Goal: Book appointment/travel/reservation

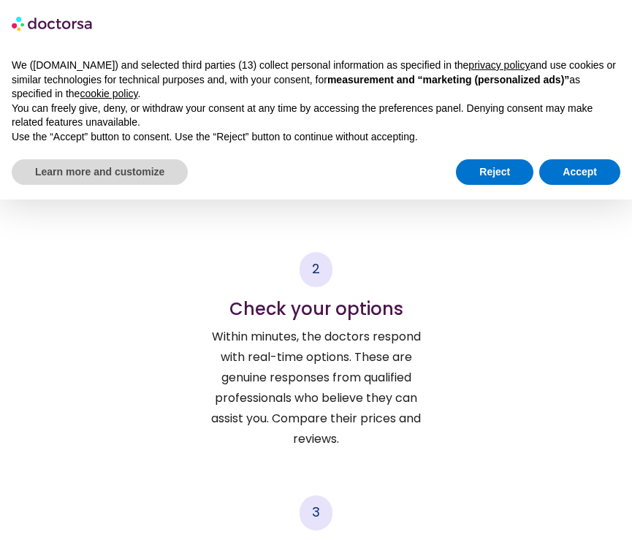
scroll to position [2539, 0]
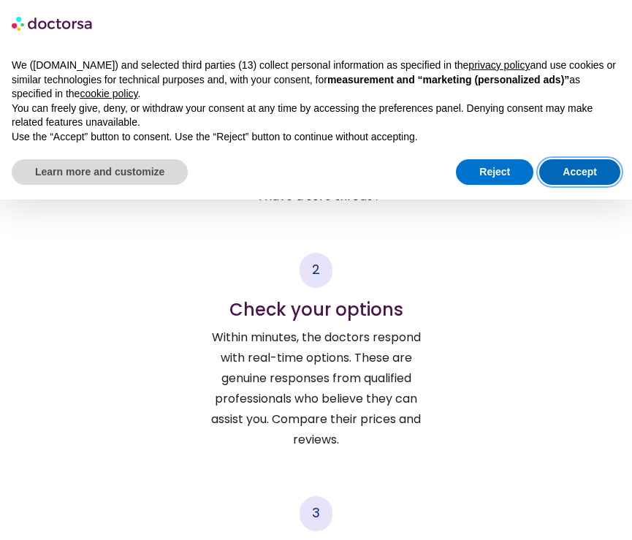
click at [565, 164] on button "Accept" at bounding box center [579, 172] width 81 height 26
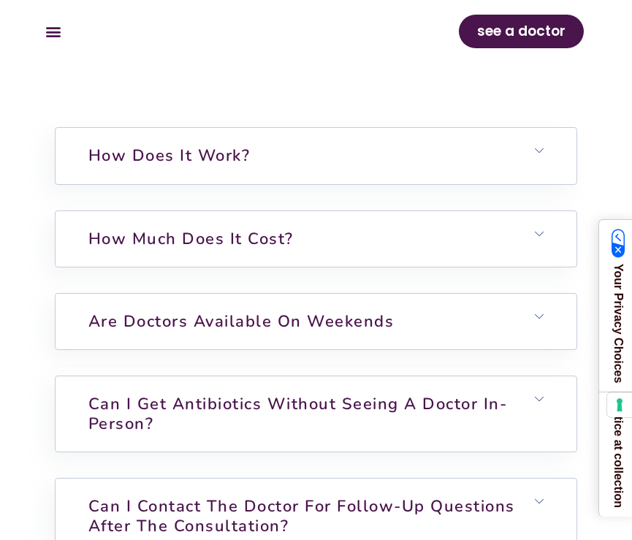
scroll to position [4586, 0]
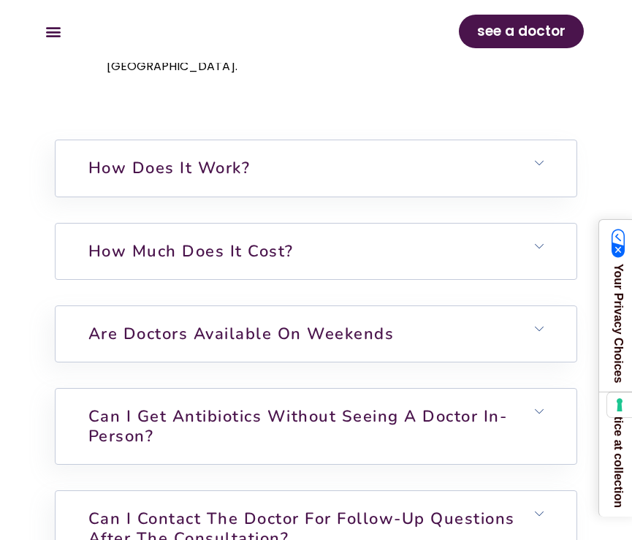
click at [304, 224] on h6 "How much does it cost?" at bounding box center [316, 252] width 521 height 56
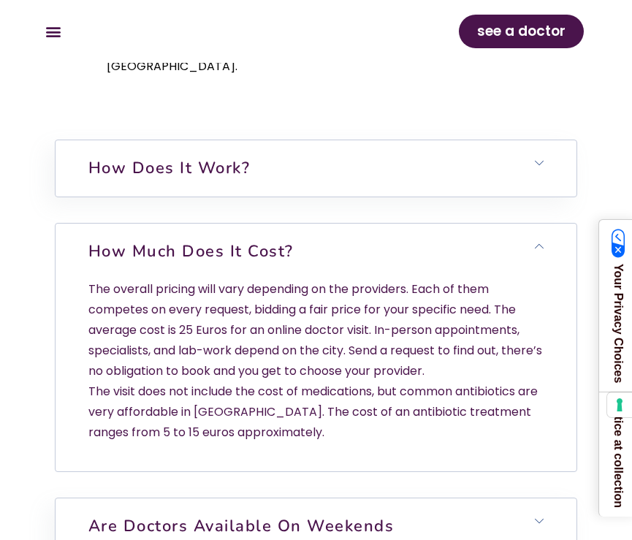
click at [305, 224] on h6 "How much does it cost?" at bounding box center [316, 252] width 521 height 56
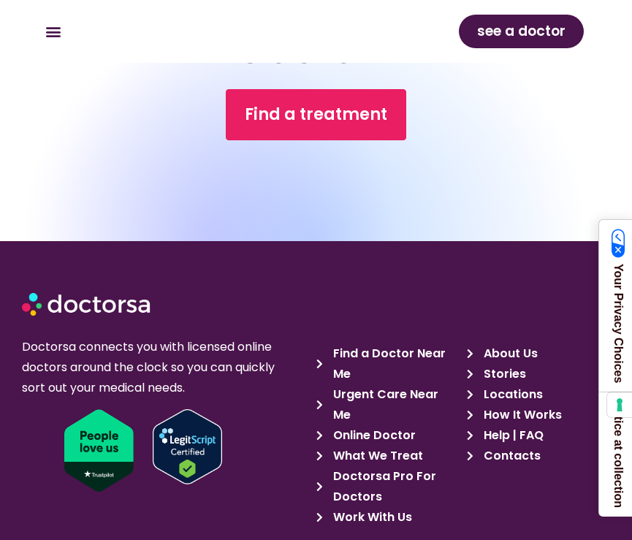
scroll to position [5737, 0]
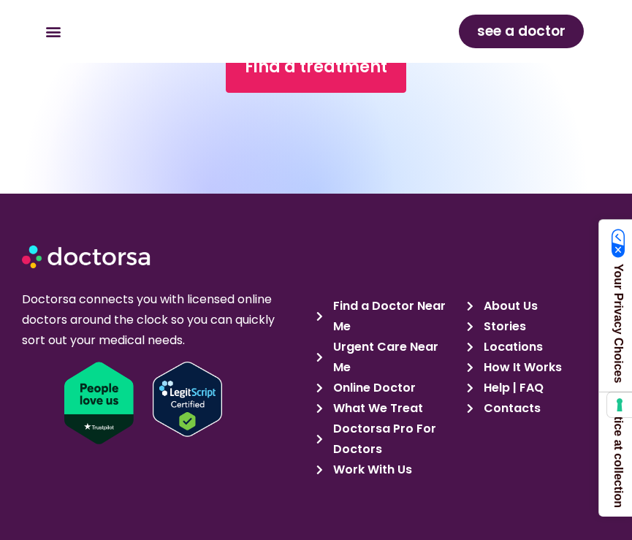
click at [383, 398] on span "What We Treat" at bounding box center [375, 408] width 93 height 20
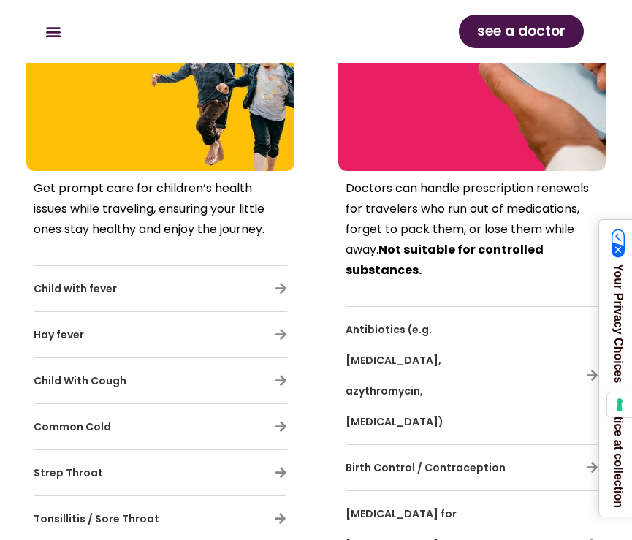
scroll to position [4388, 0]
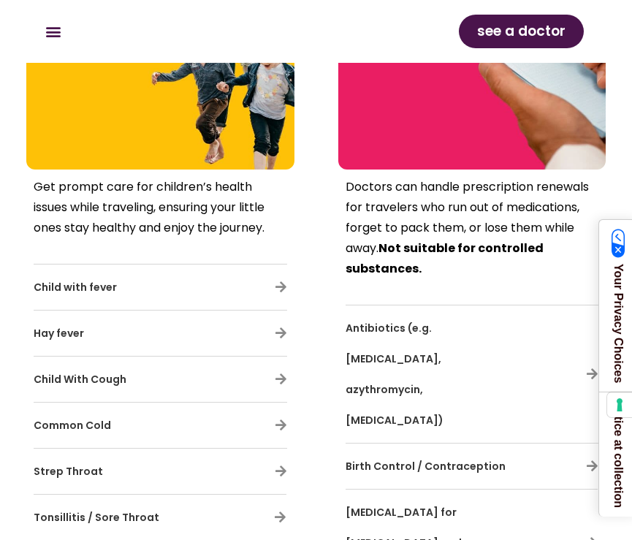
click at [427, 459] on span "Birth Control / Contraception" at bounding box center [425, 466] width 160 height 15
click at [585, 451] on div "Birth Control / Contraception" at bounding box center [471, 466] width 253 height 31
click at [592, 459] on icon at bounding box center [592, 465] width 12 height 12
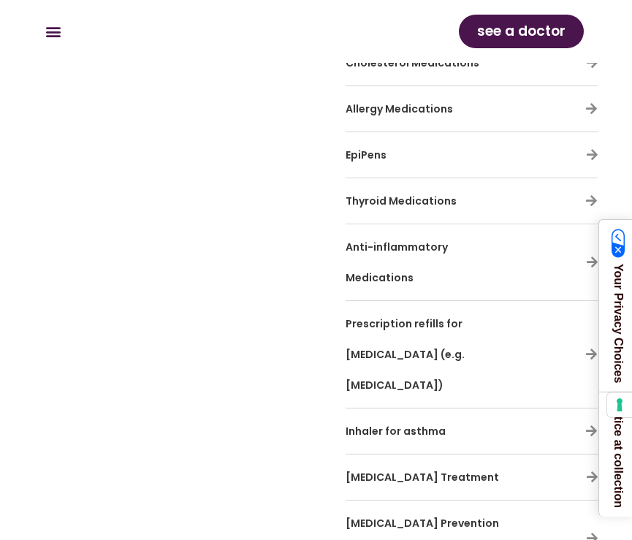
scroll to position [5208, 0]
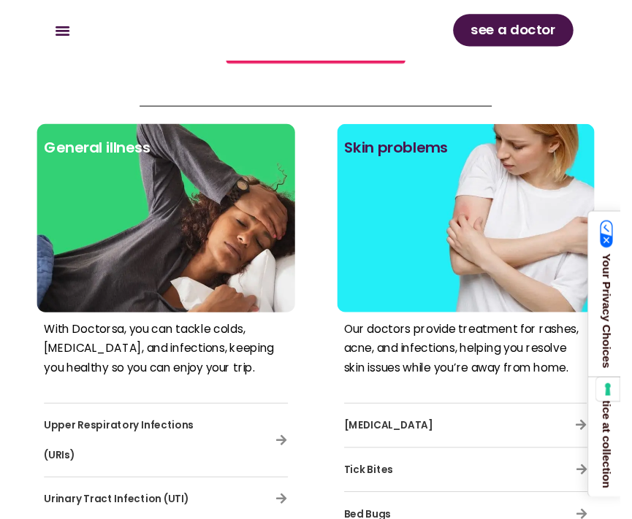
scroll to position [756, 0]
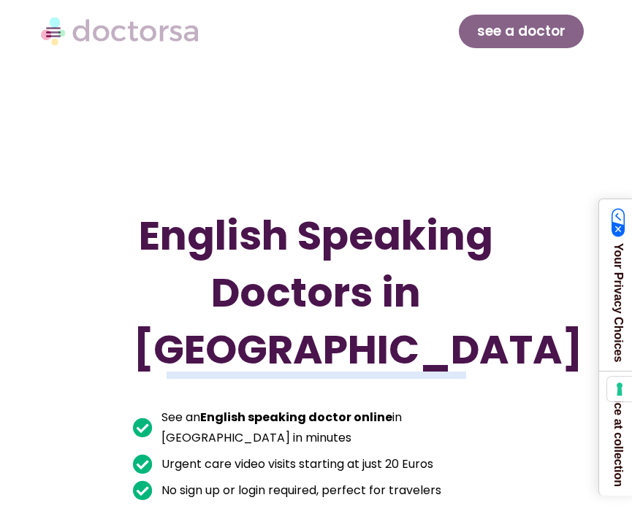
scroll to position [5965, 0]
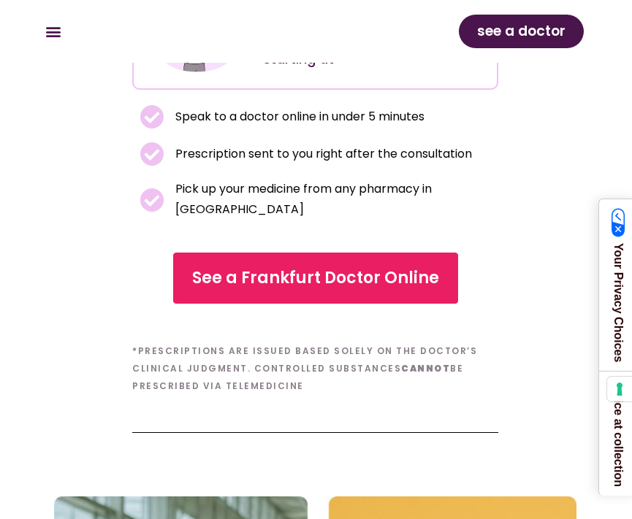
scroll to position [353, 1]
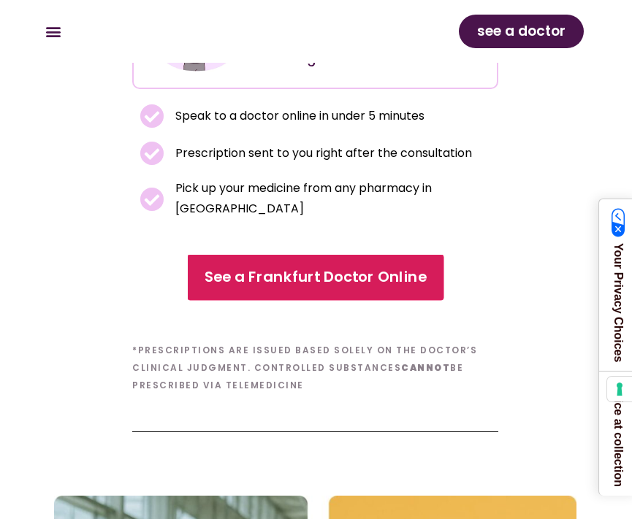
click at [243, 288] on span "See a Frankfurt Doctor Online" at bounding box center [315, 277] width 222 height 21
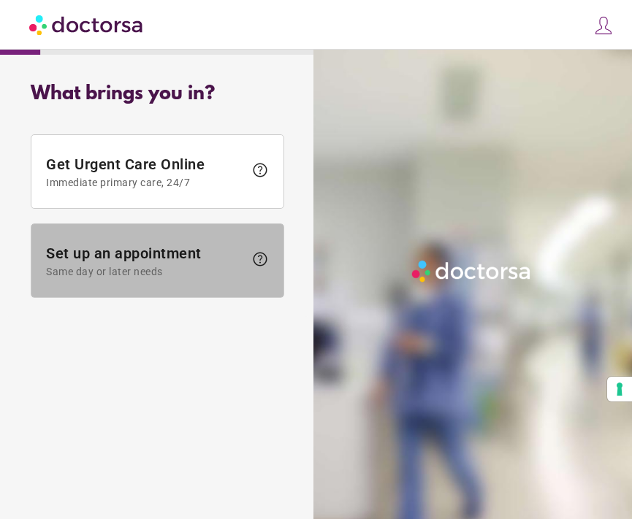
click at [180, 254] on span "Set up an appointment Same day or later needs" at bounding box center [145, 261] width 198 height 33
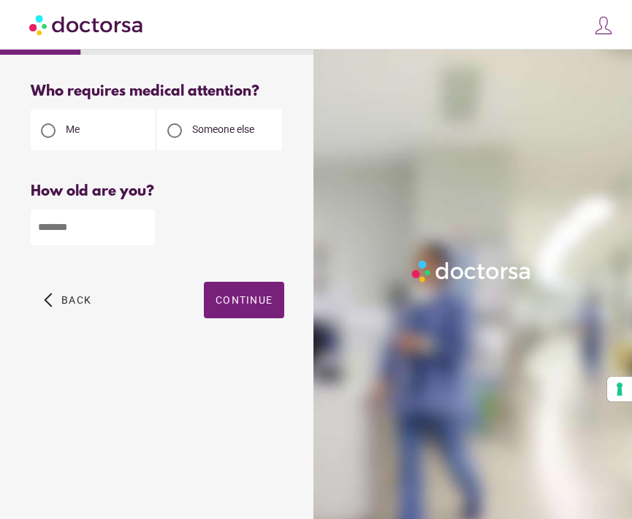
click at [126, 229] on input "number" at bounding box center [93, 228] width 124 height 36
type input "**"
click at [255, 313] on span "button" at bounding box center [244, 300] width 80 height 37
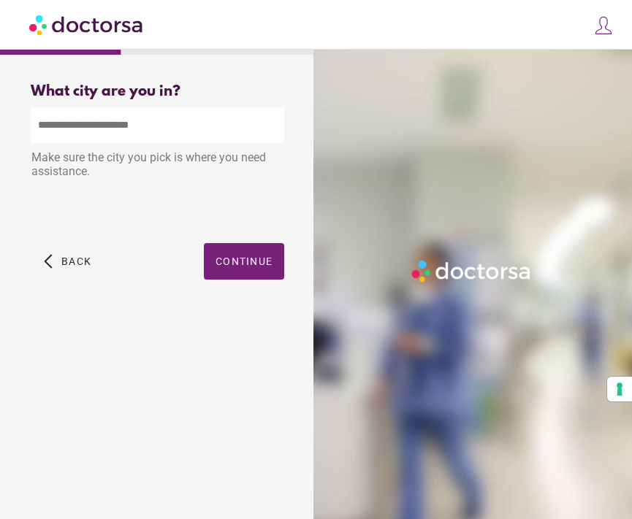
click at [171, 129] on input "text" at bounding box center [157, 125] width 253 height 36
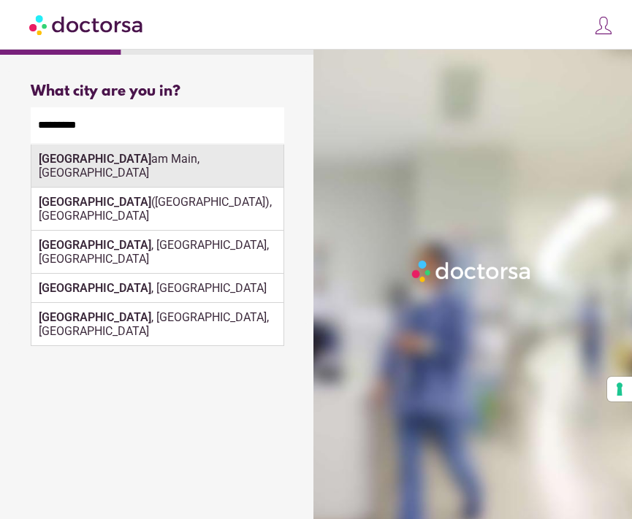
click at [158, 158] on div "Frankfurt am Main, Germany" at bounding box center [157, 166] width 252 height 43
type input "**********"
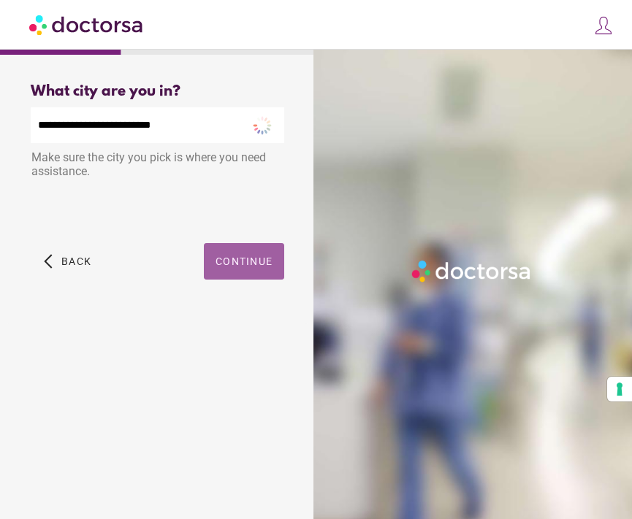
click at [238, 256] on span "button" at bounding box center [244, 261] width 80 height 37
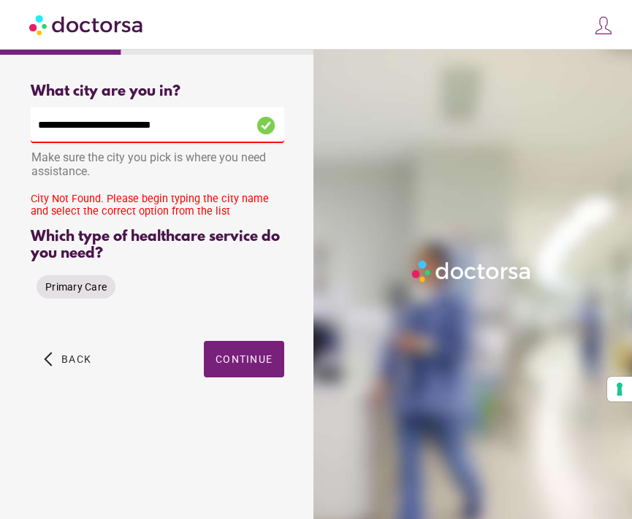
click at [80, 280] on div "Primary Care" at bounding box center [76, 286] width 79 height 23
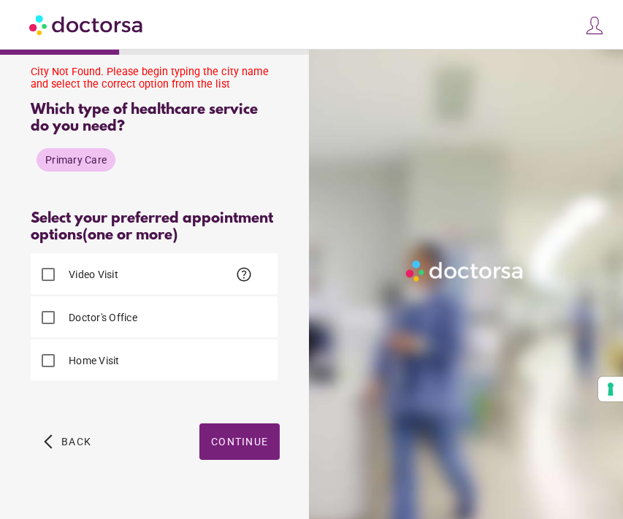
scroll to position [158, 0]
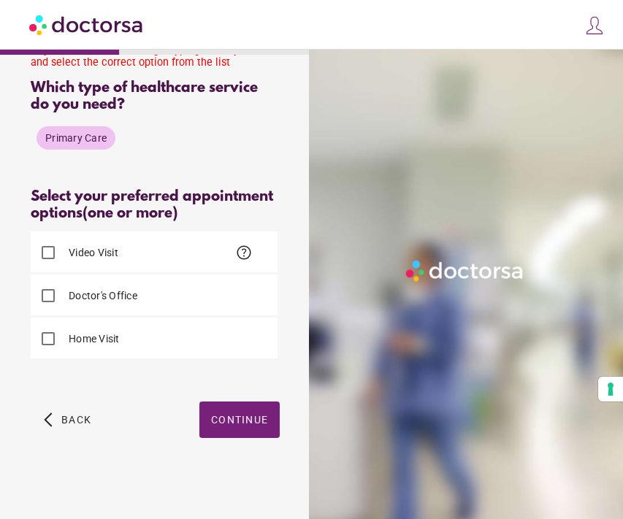
click at [122, 263] on div "Video Visit help" at bounding box center [154, 252] width 247 height 41
click at [231, 426] on span "Continue" at bounding box center [239, 420] width 57 height 12
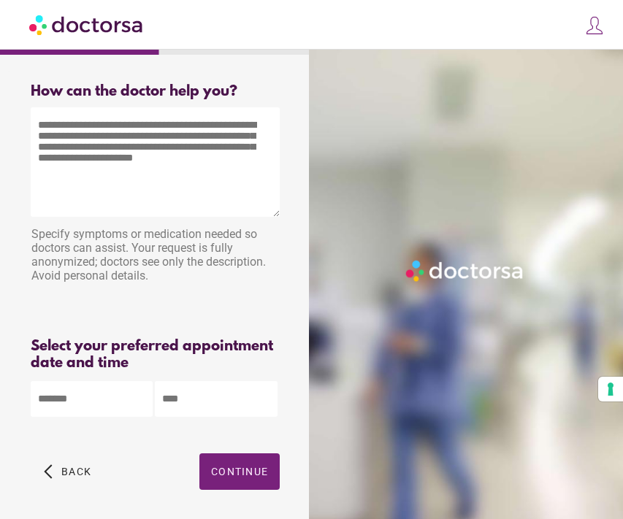
scroll to position [0, 0]
